Goal: Information Seeking & Learning: Learn about a topic

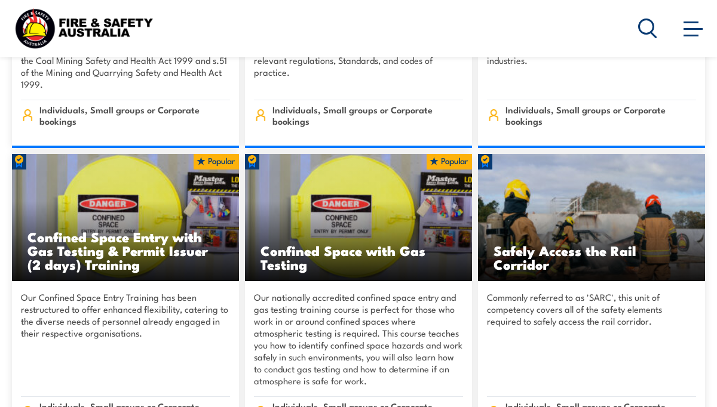
scroll to position [1134, 0]
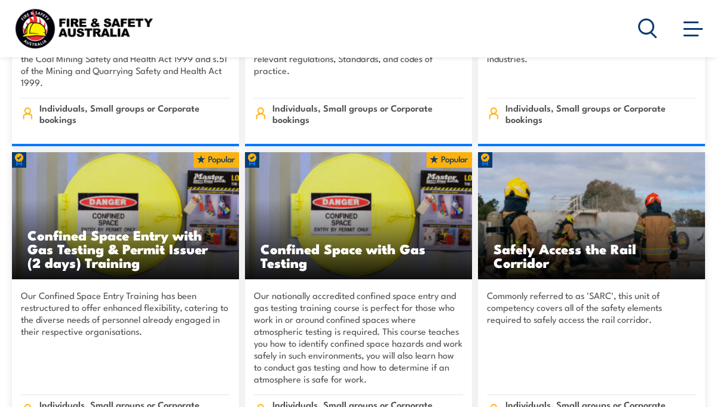
click at [646, 24] on icon at bounding box center [647, 29] width 19 height 20
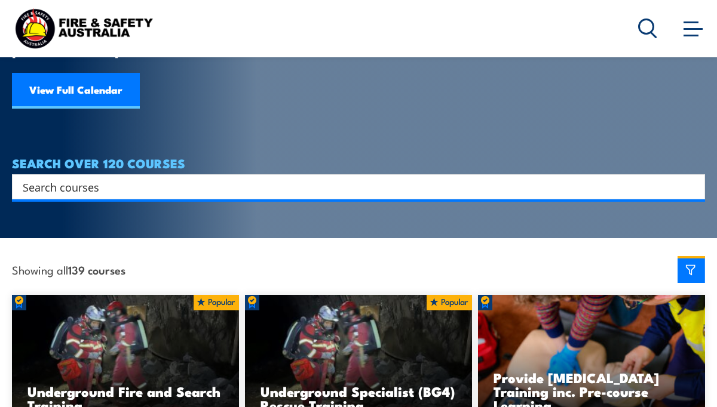
scroll to position [192, 0]
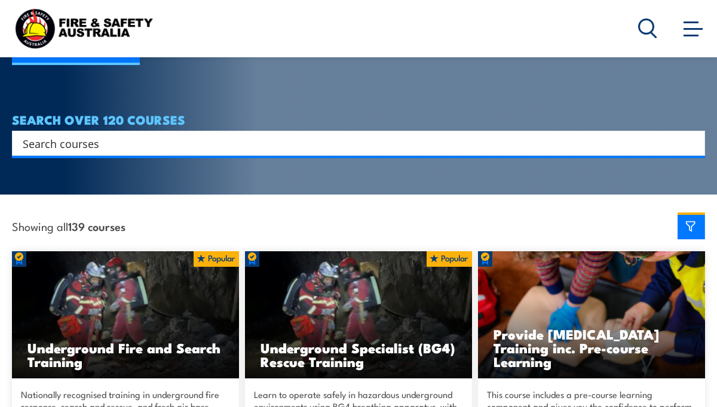
click at [320, 134] on input "Search input" at bounding box center [351, 143] width 656 height 18
type input "fire warden office"
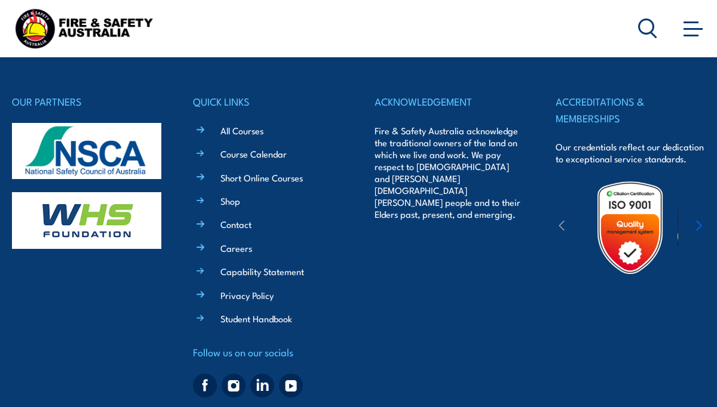
scroll to position [354, 0]
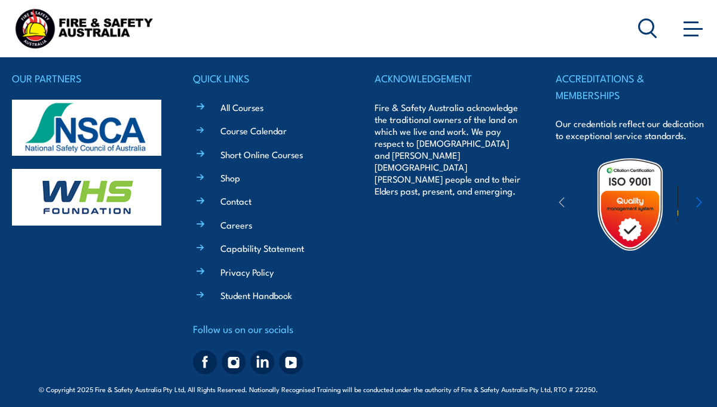
click at [268, 152] on link "Short Online Courses" at bounding box center [261, 154] width 82 height 13
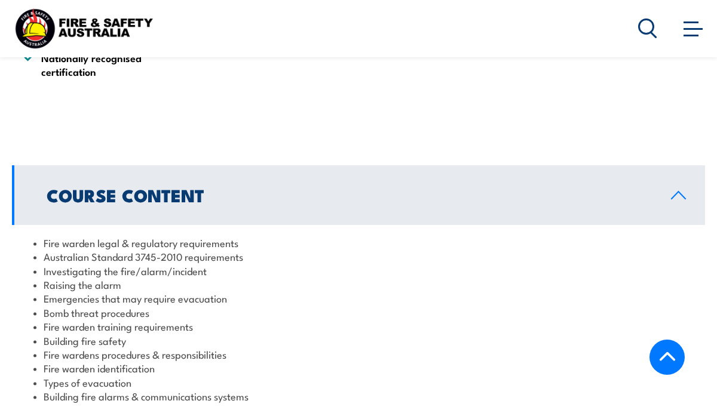
scroll to position [1056, 0]
